Goal: Task Accomplishment & Management: Use online tool/utility

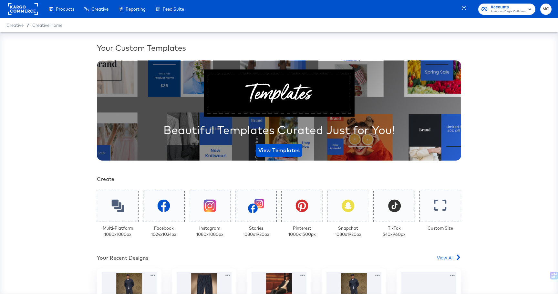
click at [537, 36] on div "Your Custom Templates Beautiful Templates Curated Just for You! View Templates …" at bounding box center [279, 162] width 558 height 261
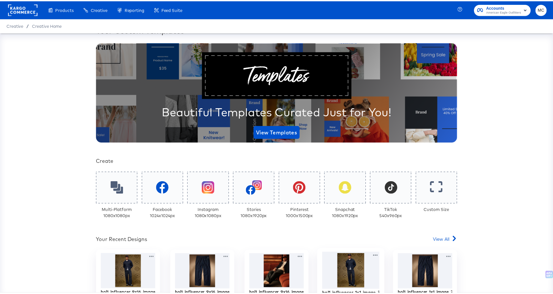
scroll to position [57, 0]
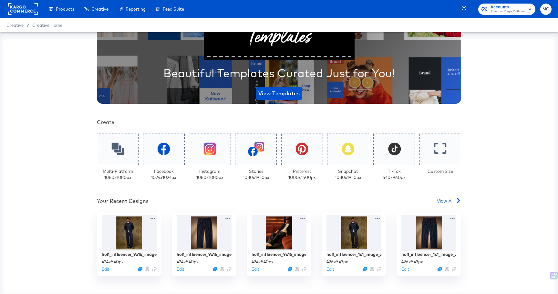
click at [74, 38] on div "Your Custom Templates Beautiful Templates Curated Just for You! View Templates …" at bounding box center [279, 162] width 558 height 261
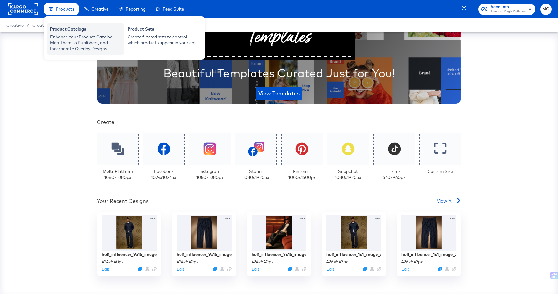
click at [64, 34] on div "Enhance Your Product Catalog, Map Them to Publishers, and Incorporate Overlay D…" at bounding box center [85, 43] width 71 height 18
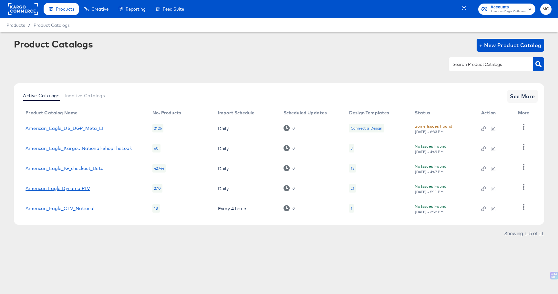
click at [74, 190] on link "American Eagle Dynamo PLV" at bounding box center [57, 188] width 65 height 5
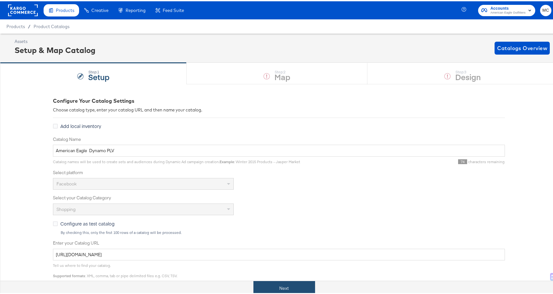
click at [282, 289] on button "Next" at bounding box center [284, 287] width 62 height 15
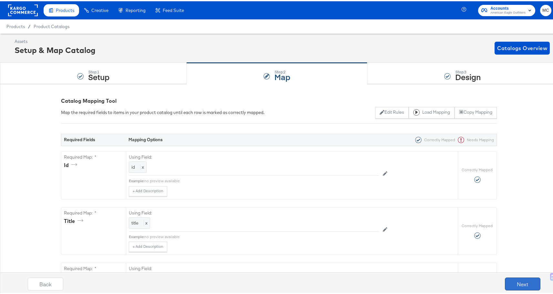
click at [515, 279] on button "Next" at bounding box center [523, 282] width 36 height 13
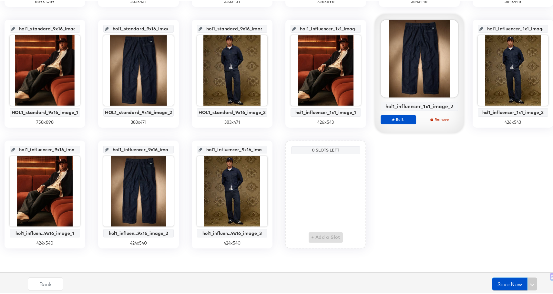
scroll to position [497, 0]
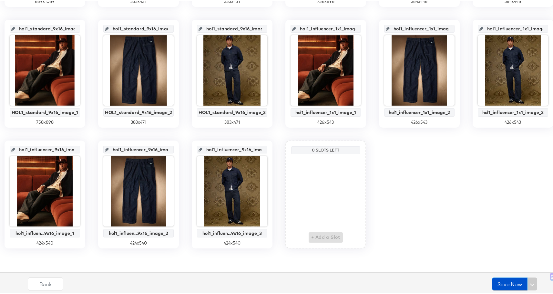
click at [202, 147] on input "hol1_influencer_9x16_image_3" at bounding box center [233, 145] width 63 height 17
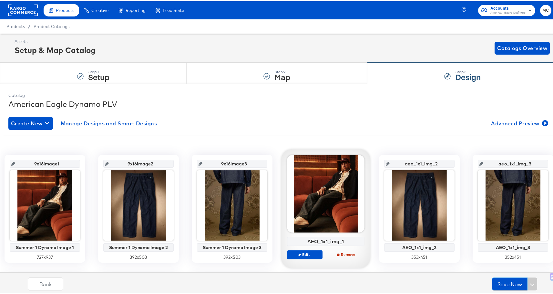
scroll to position [0, 0]
